Goal: Find specific page/section: Find specific page/section

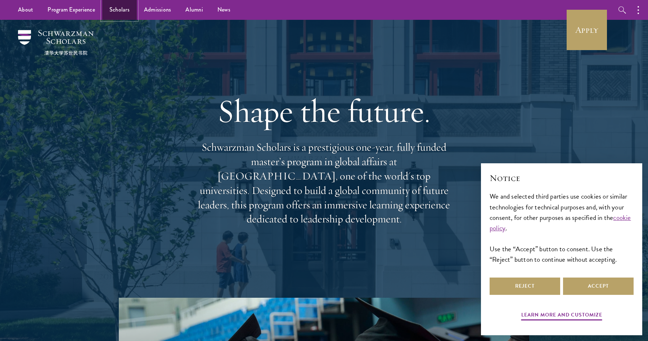
click at [117, 8] on link "Scholars" at bounding box center [119, 10] width 35 height 20
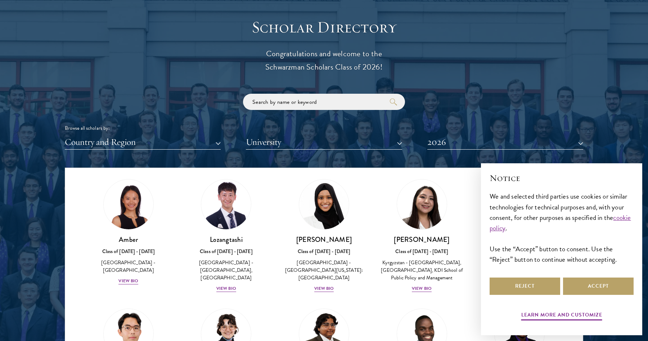
scroll to position [40, 0]
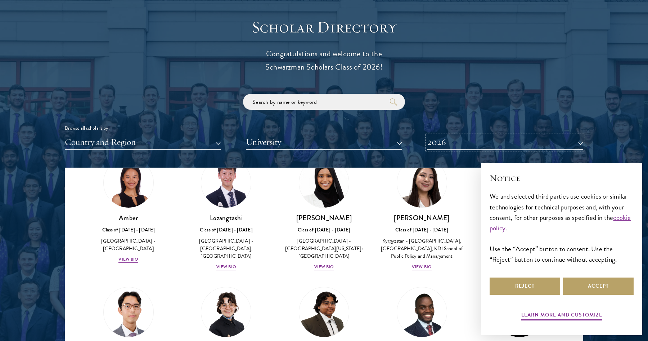
click at [447, 145] on button "2026" at bounding box center [505, 142] width 156 height 15
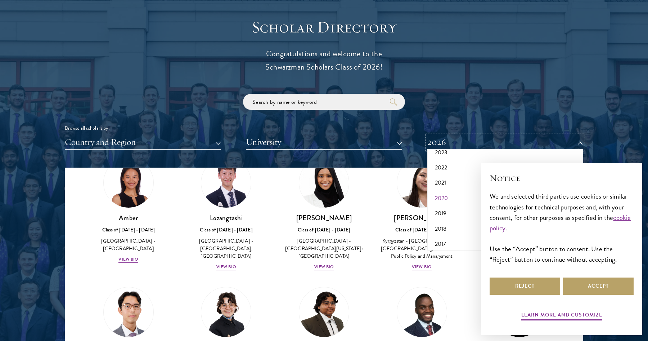
scroll to position [75, 0]
click at [448, 224] on button "2018" at bounding box center [505, 225] width 152 height 15
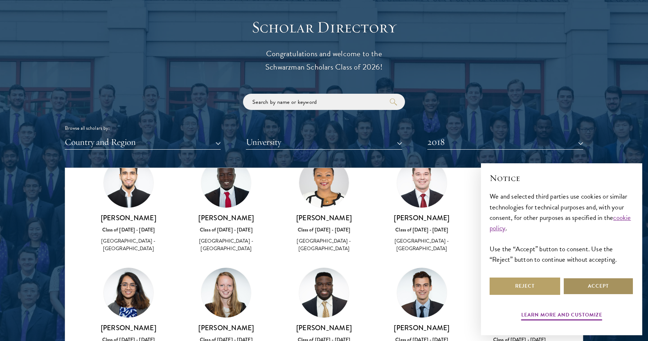
click at [583, 283] on button "Accept" at bounding box center [598, 285] width 71 height 17
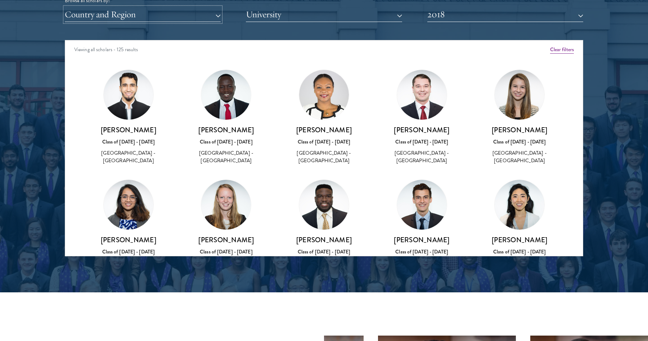
click at [193, 15] on button "Country and Region" at bounding box center [143, 14] width 156 height 15
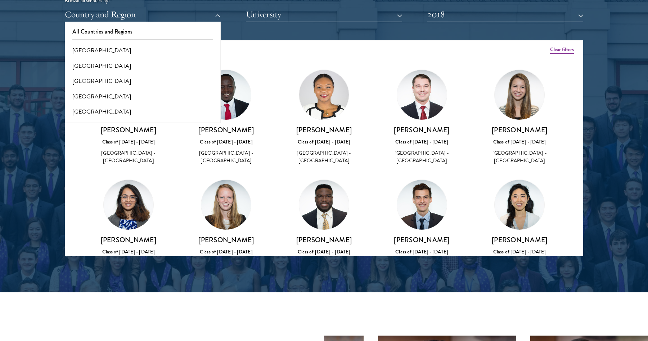
click at [19, 69] on div at bounding box center [324, 73] width 648 height 438
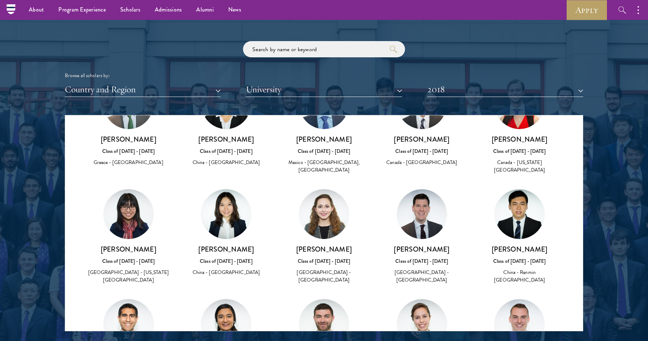
scroll to position [1326, 0]
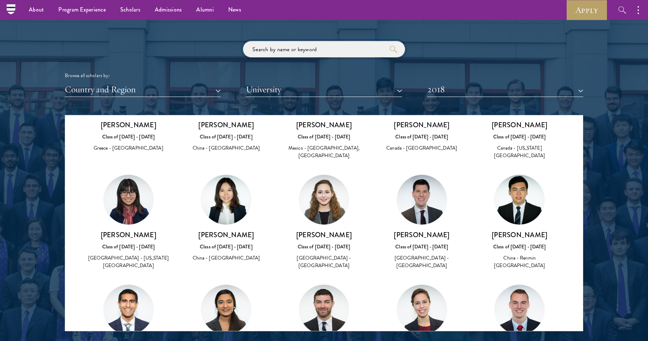
click at [273, 52] on input "search" at bounding box center [324, 49] width 162 height 16
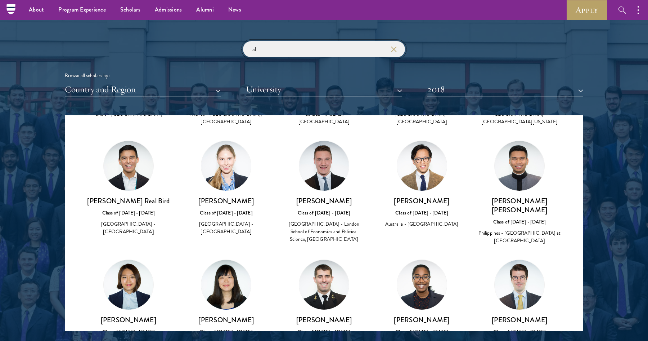
scroll to position [563, 0]
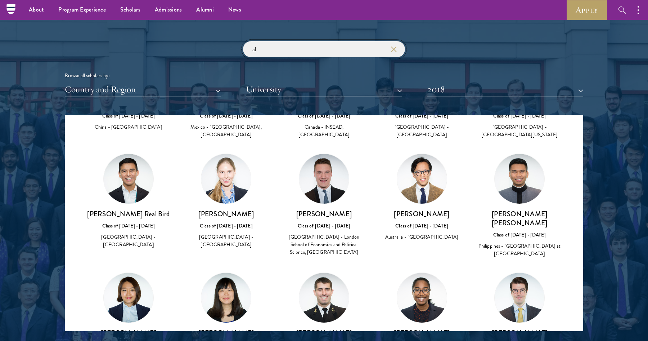
type input "al"
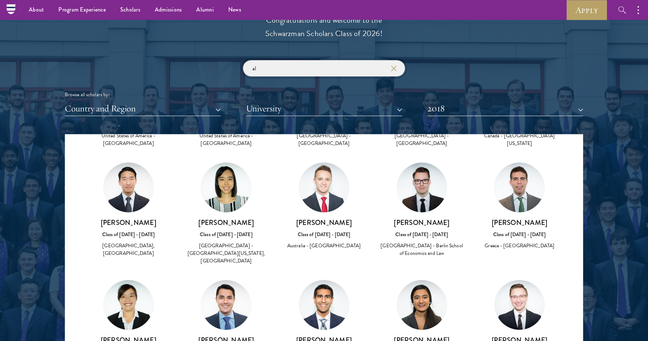
scroll to position [360, 0]
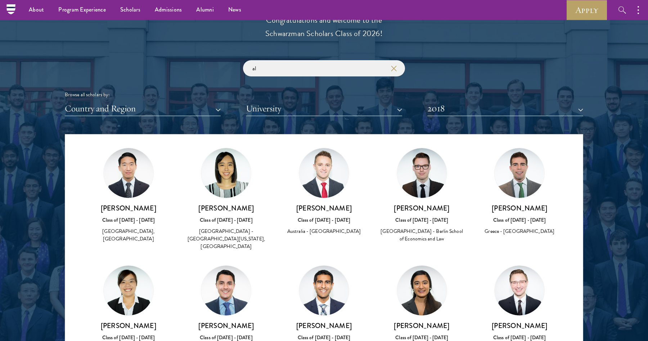
drag, startPoint x: 345, startPoint y: 201, endPoint x: 302, endPoint y: 202, distance: 42.9
click at [302, 203] on h3 "[PERSON_NAME]" at bounding box center [324, 207] width 84 height 9
copy h3 "[PERSON_NAME]"
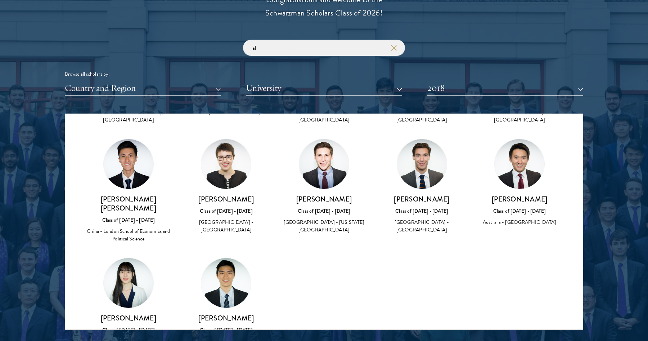
scroll to position [805, 0]
